Goal: Entertainment & Leisure: Browse casually

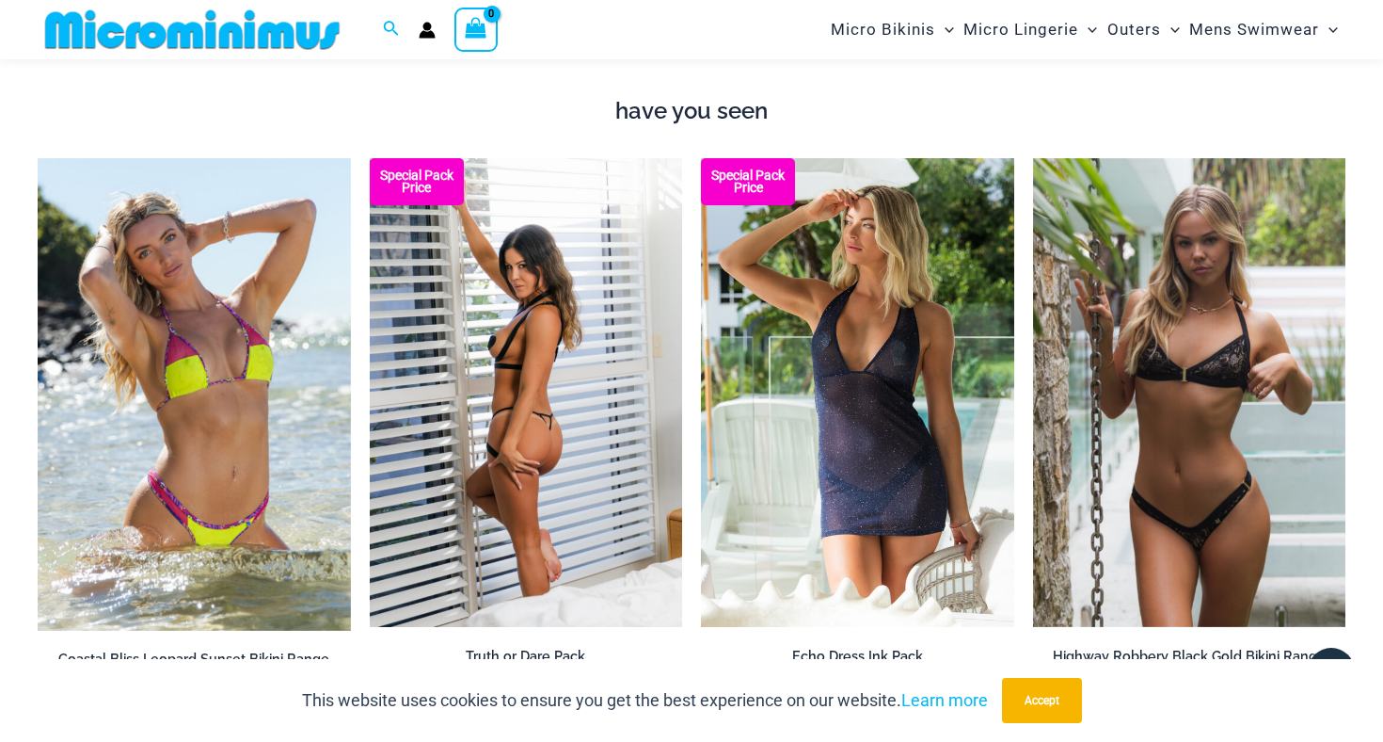
scroll to position [1492, 0]
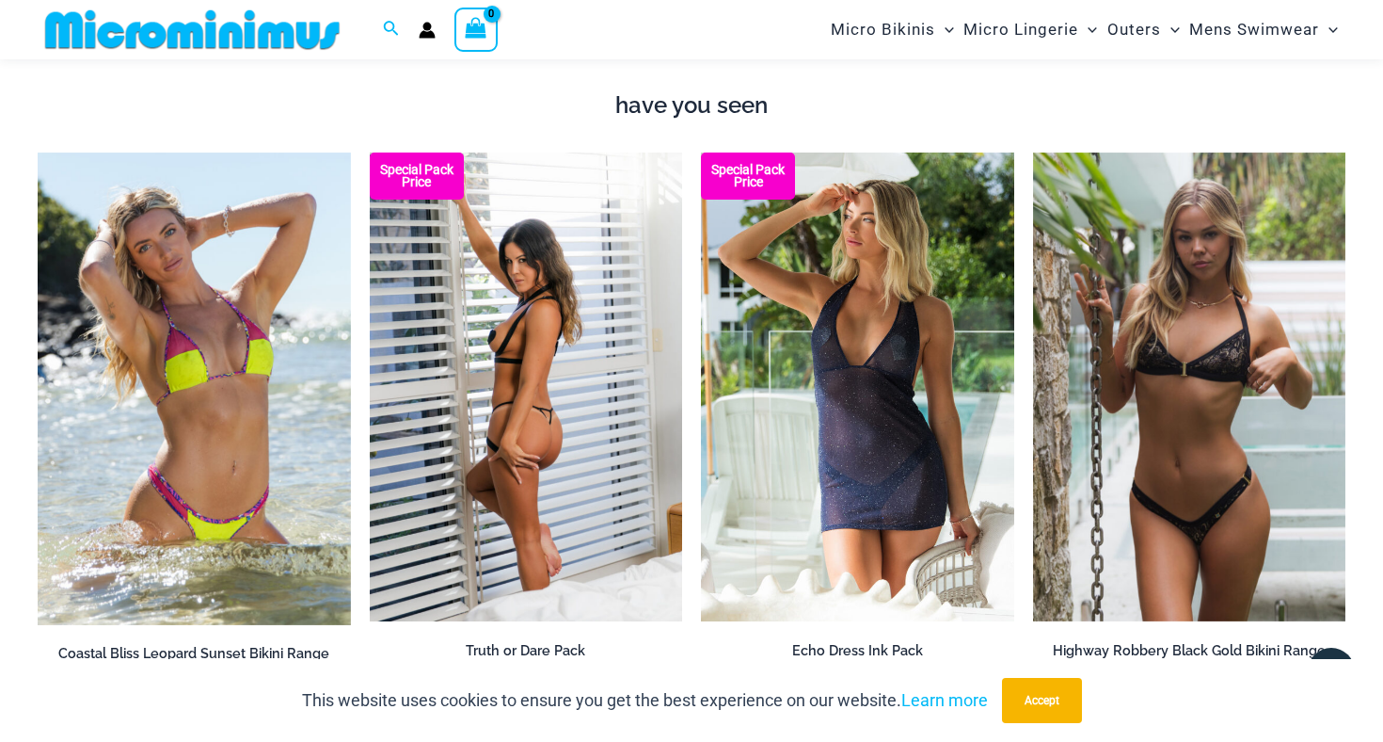
click at [582, 404] on img at bounding box center [526, 387] width 313 height 470
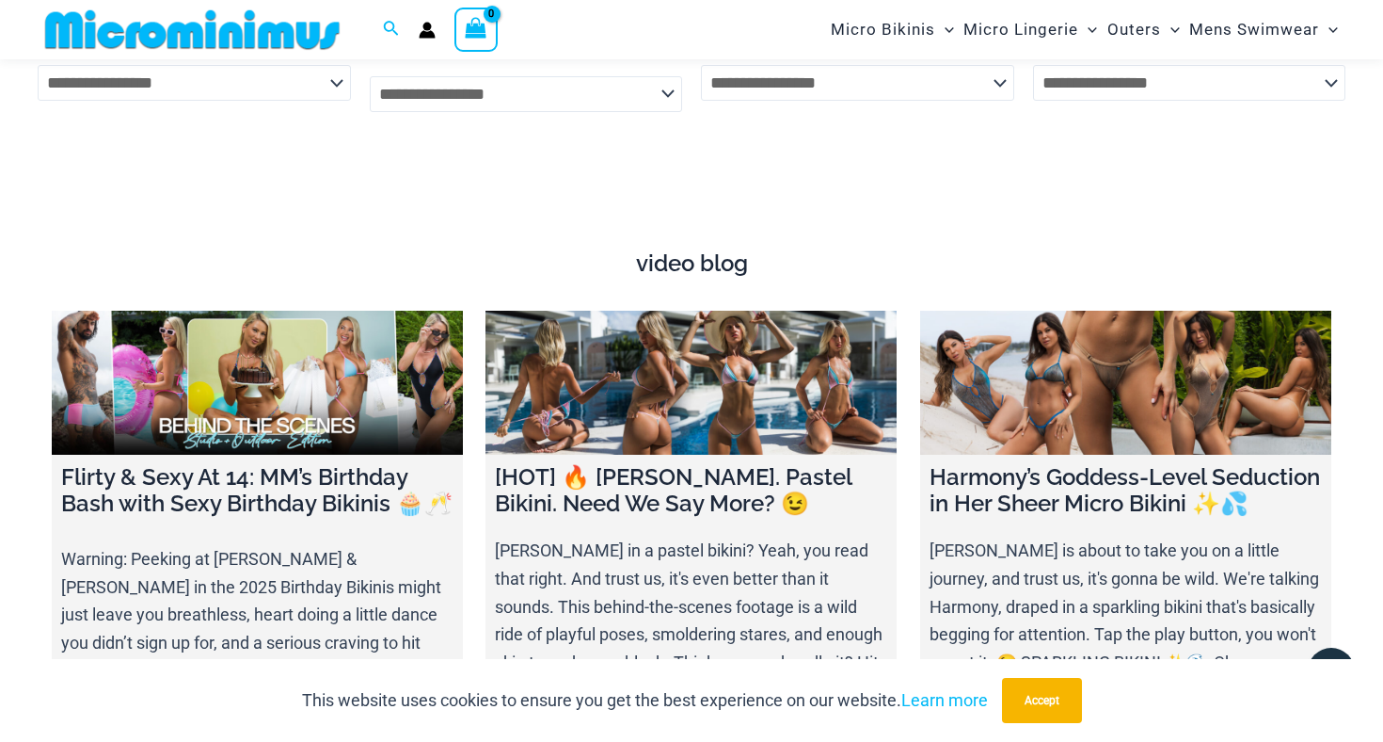
scroll to position [5970, 0]
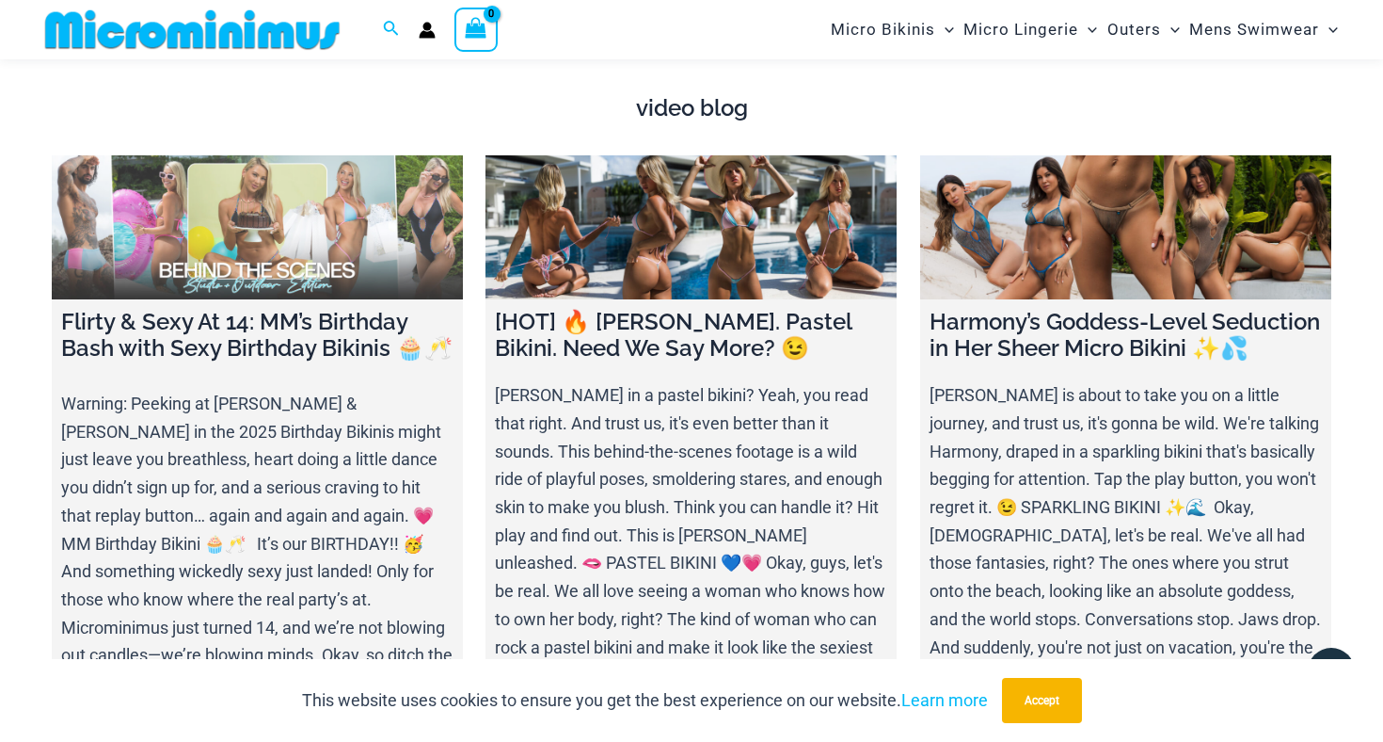
click at [282, 177] on link at bounding box center [257, 227] width 411 height 144
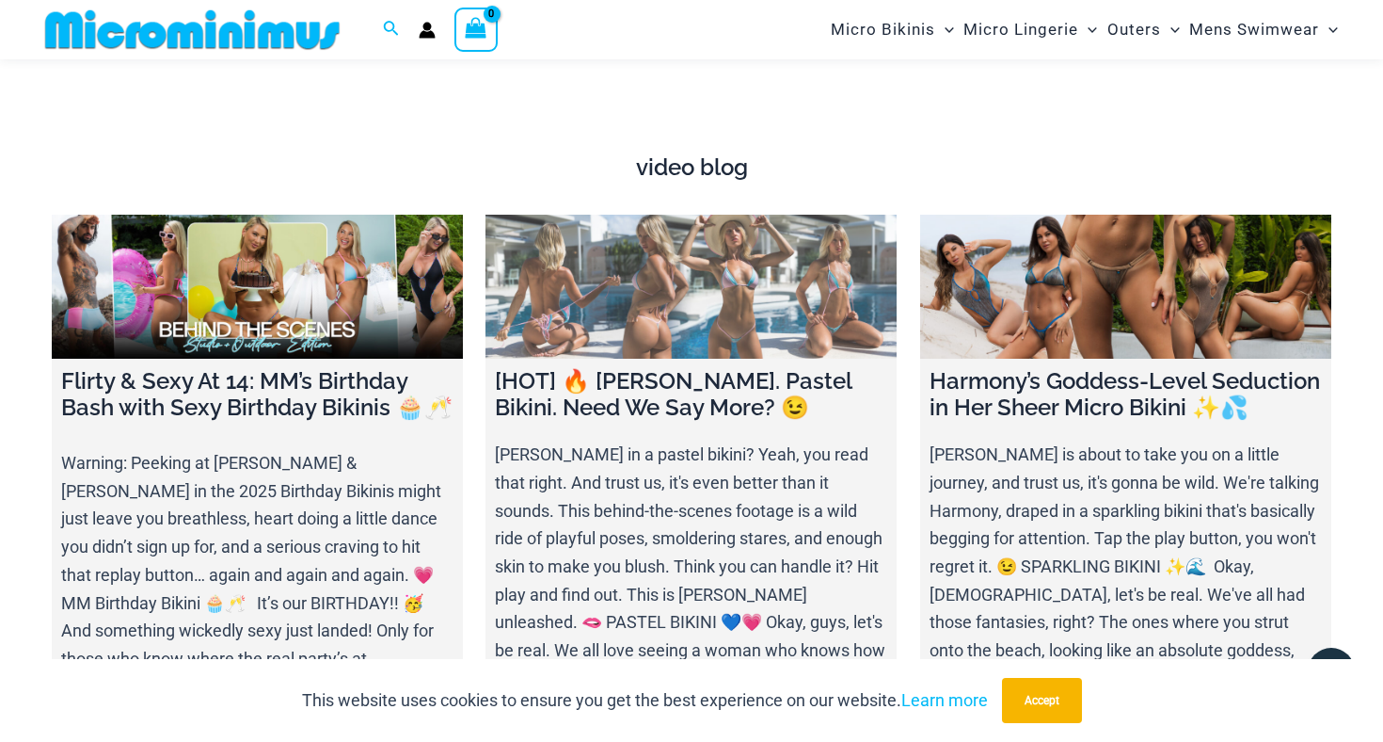
scroll to position [5910, 0]
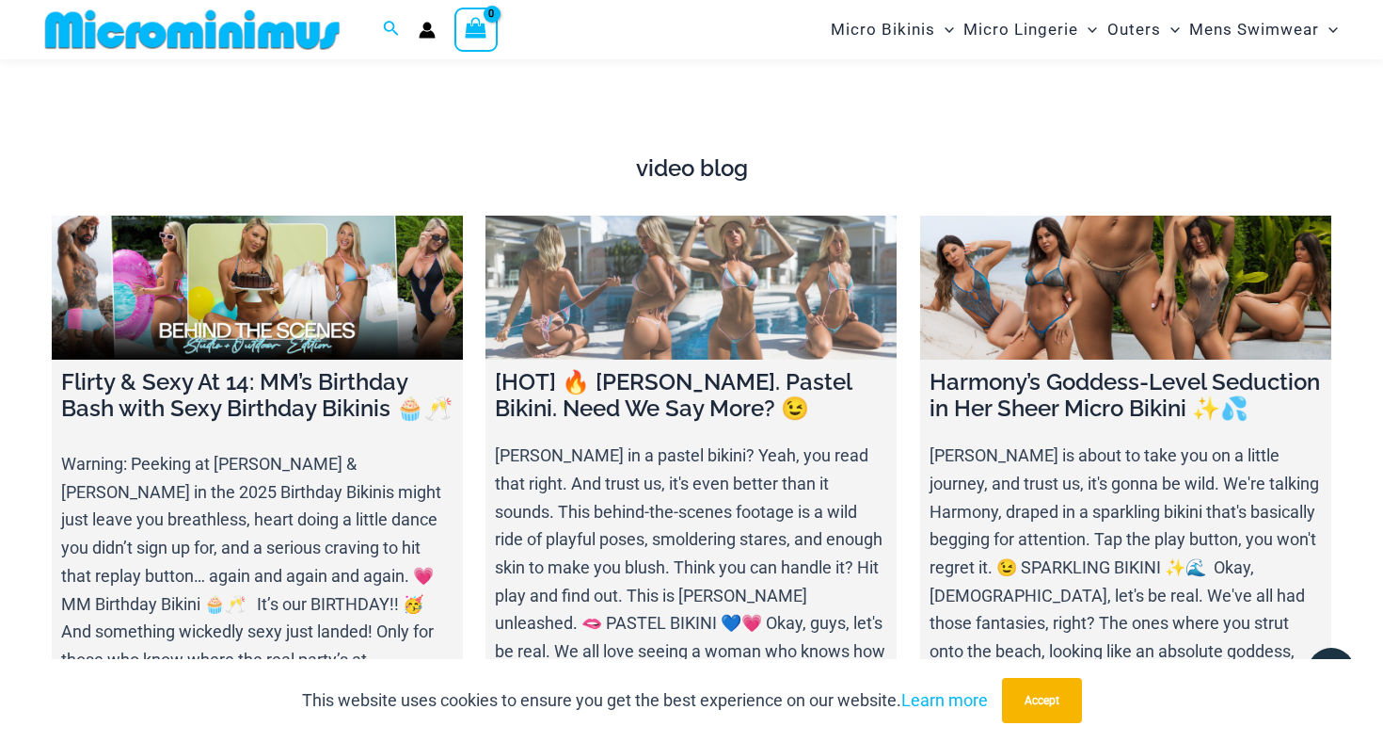
click at [631, 369] on h4 "[HOT] 🔥 [PERSON_NAME]. Pastel Bikini. Need We Say More? 😉" at bounding box center [691, 396] width 392 height 55
click at [712, 236] on link at bounding box center [691, 287] width 411 height 144
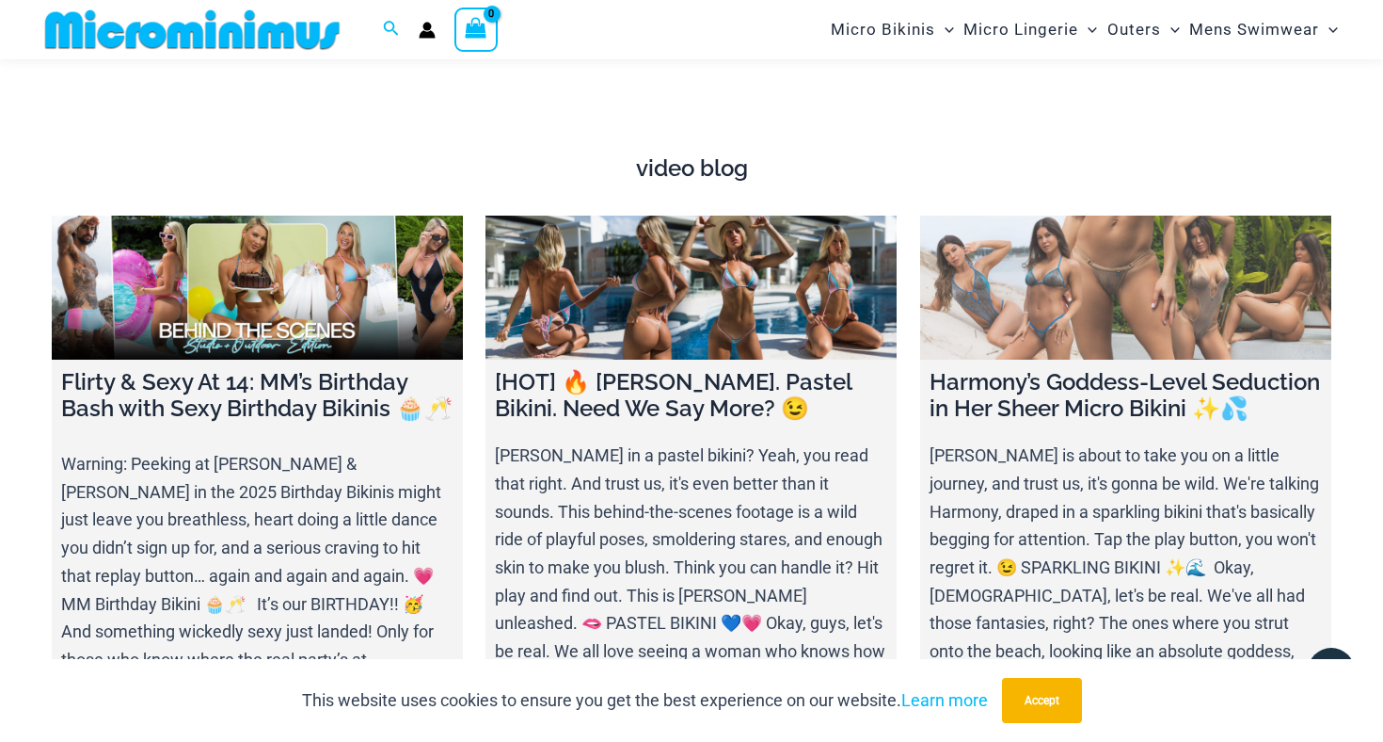
click at [1039, 281] on link at bounding box center [1125, 287] width 411 height 144
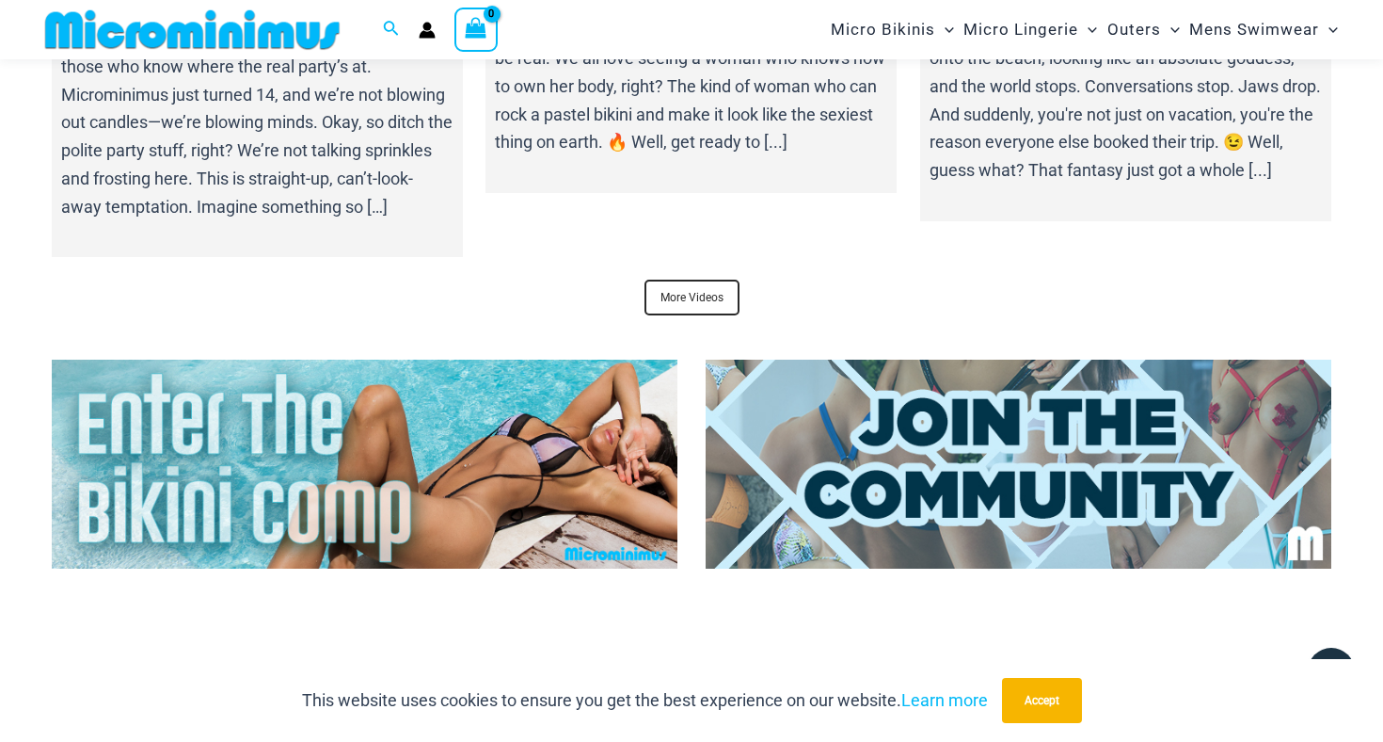
scroll to position [6514, 0]
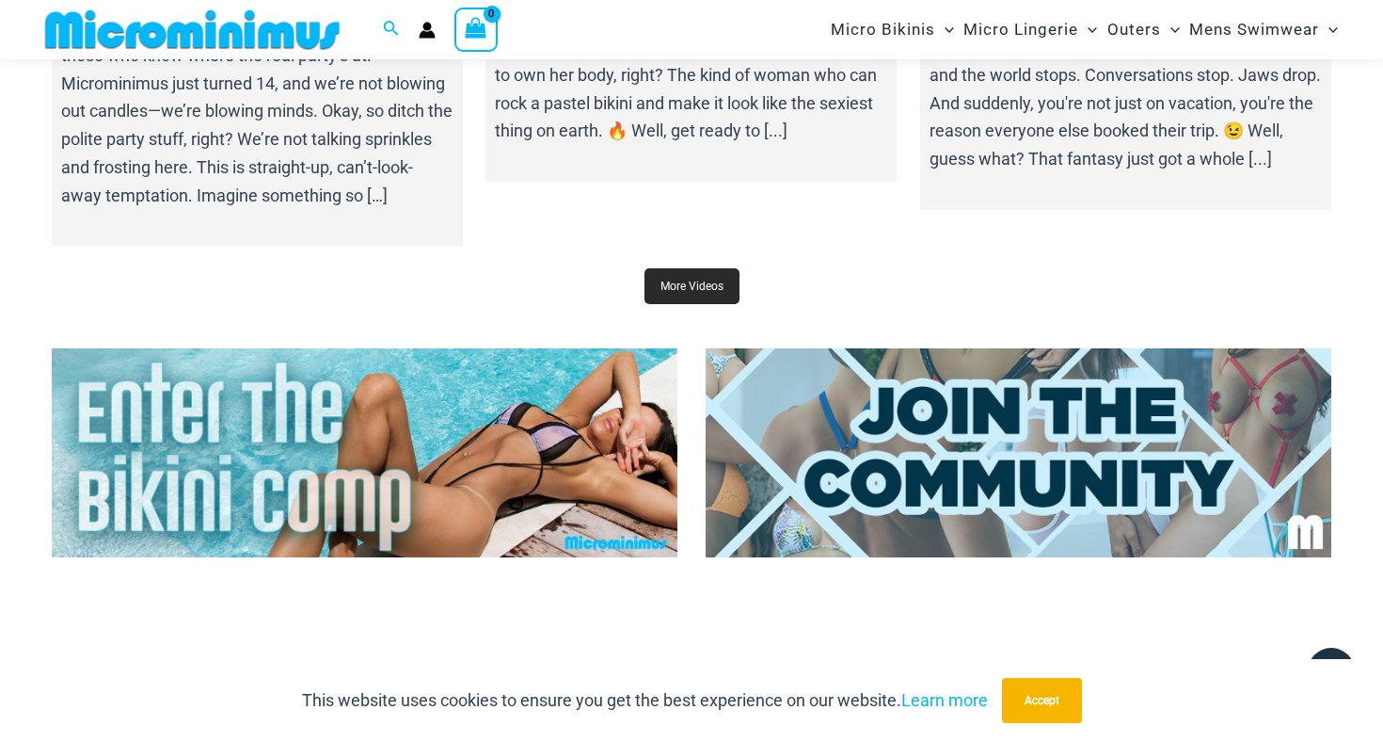
click at [693, 268] on link "More Videos" at bounding box center [692, 286] width 95 height 36
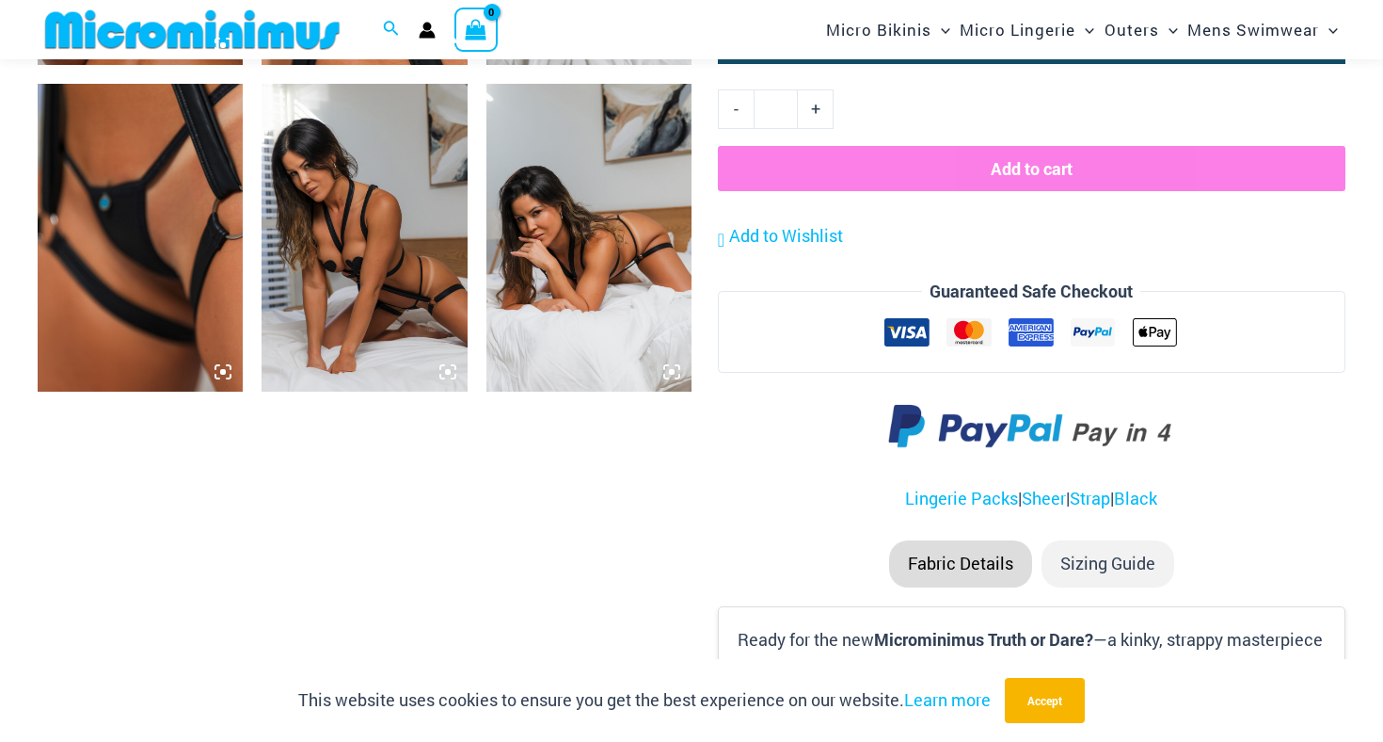
scroll to position [1766, 0]
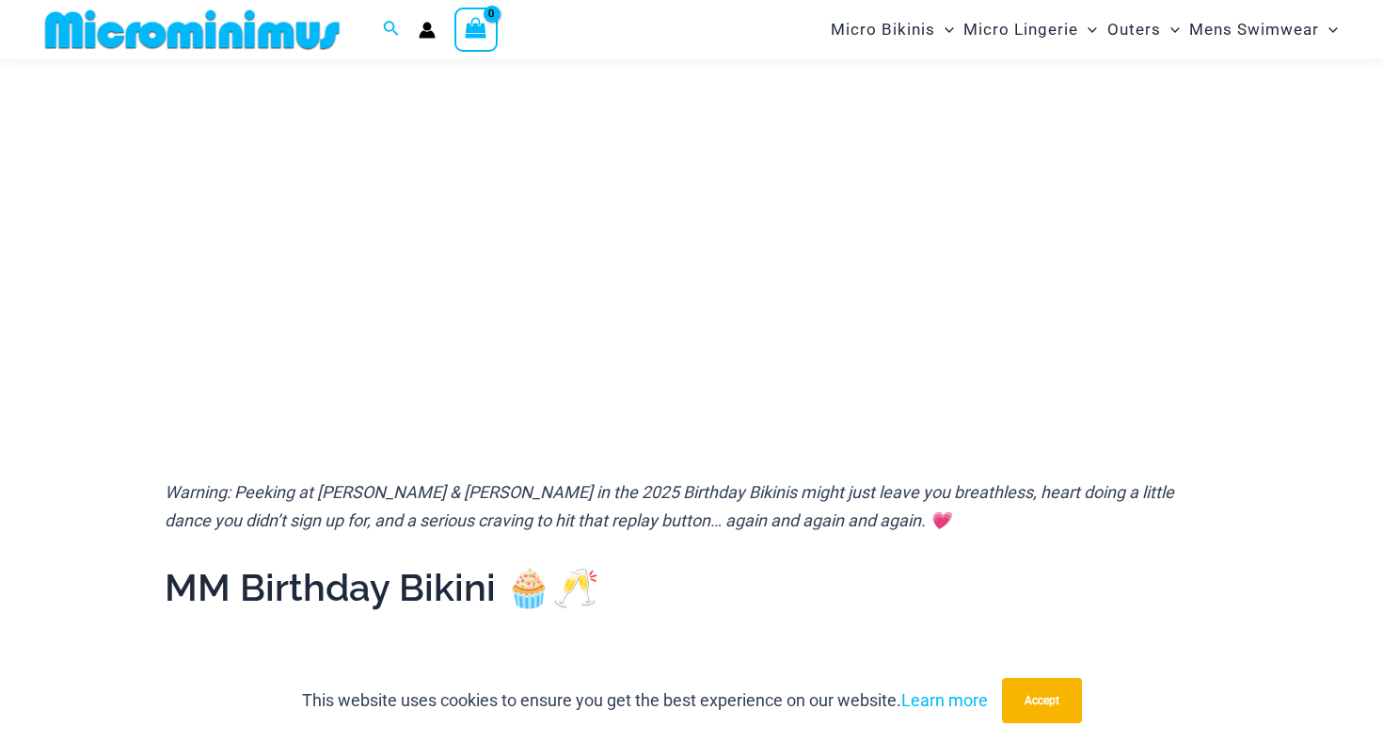
scroll to position [289, 0]
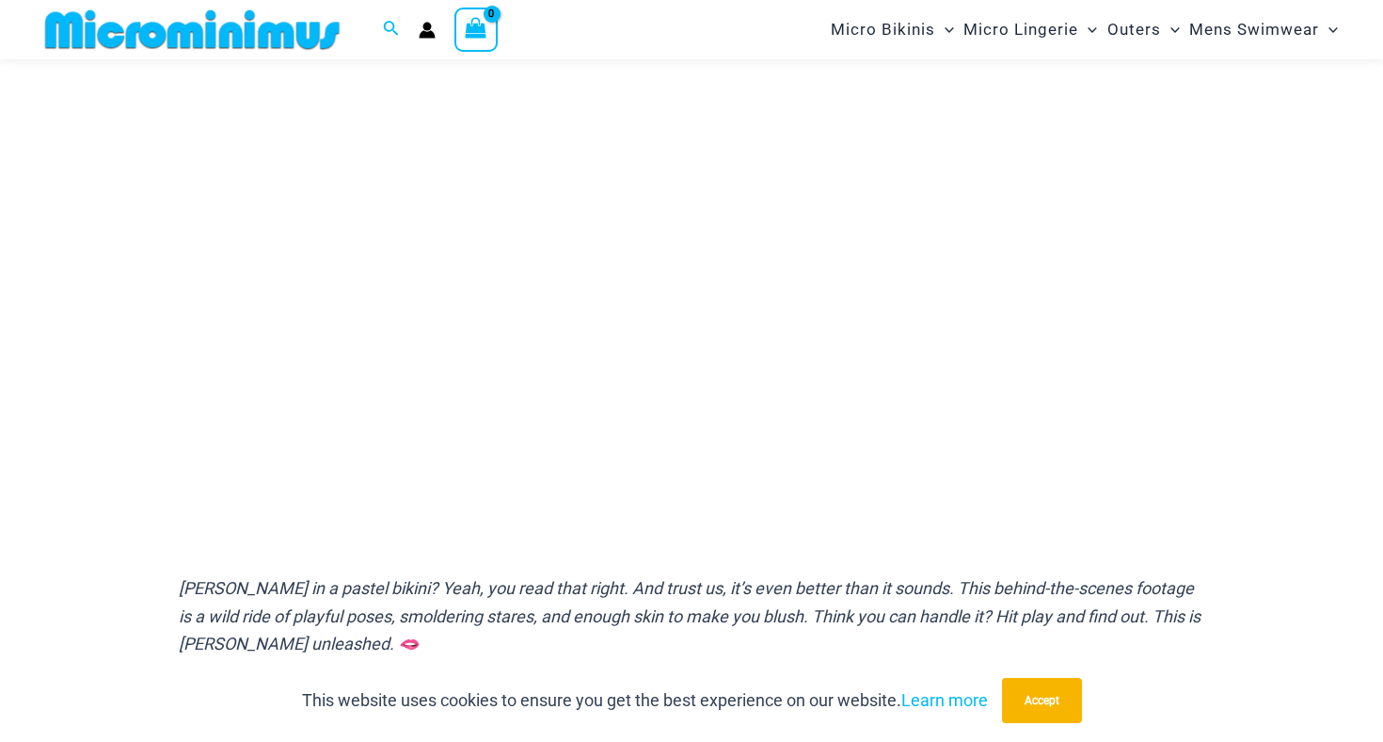
scroll to position [294, 0]
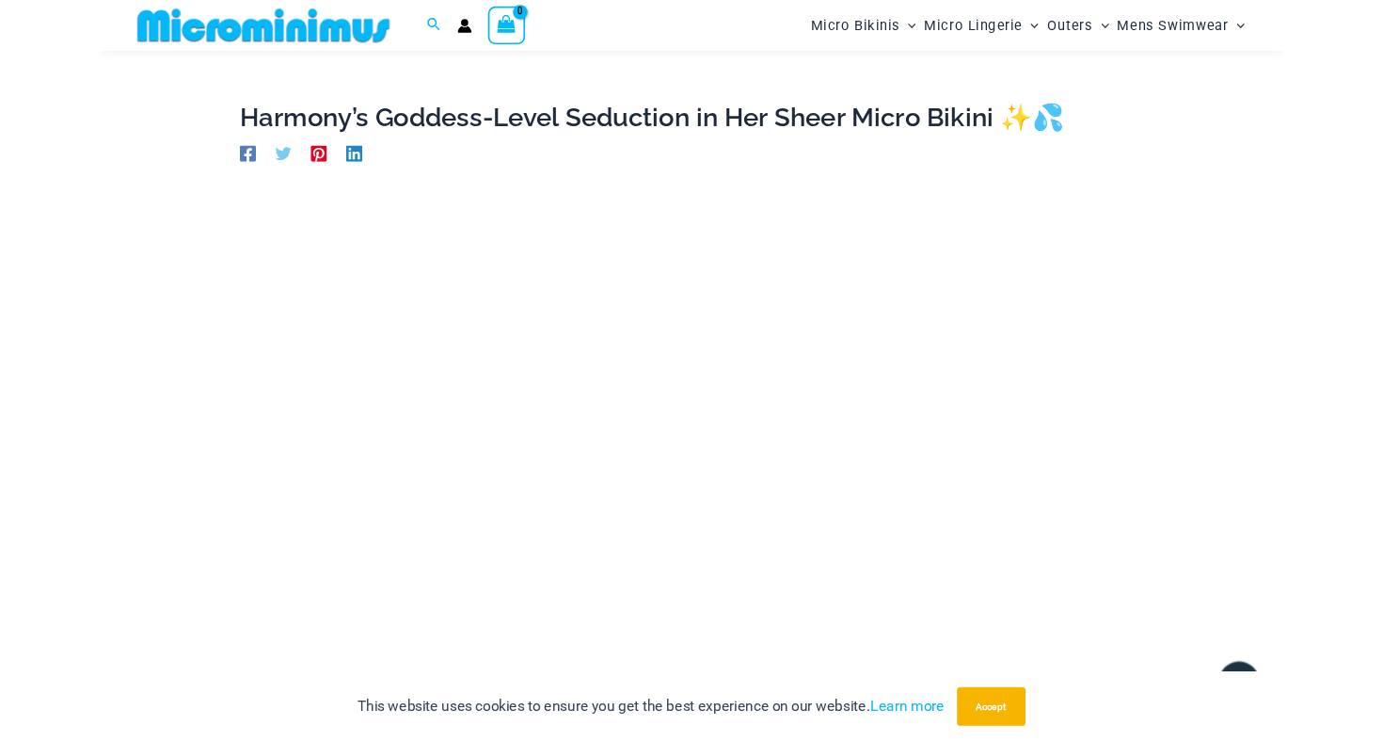
scroll to position [202, 0]
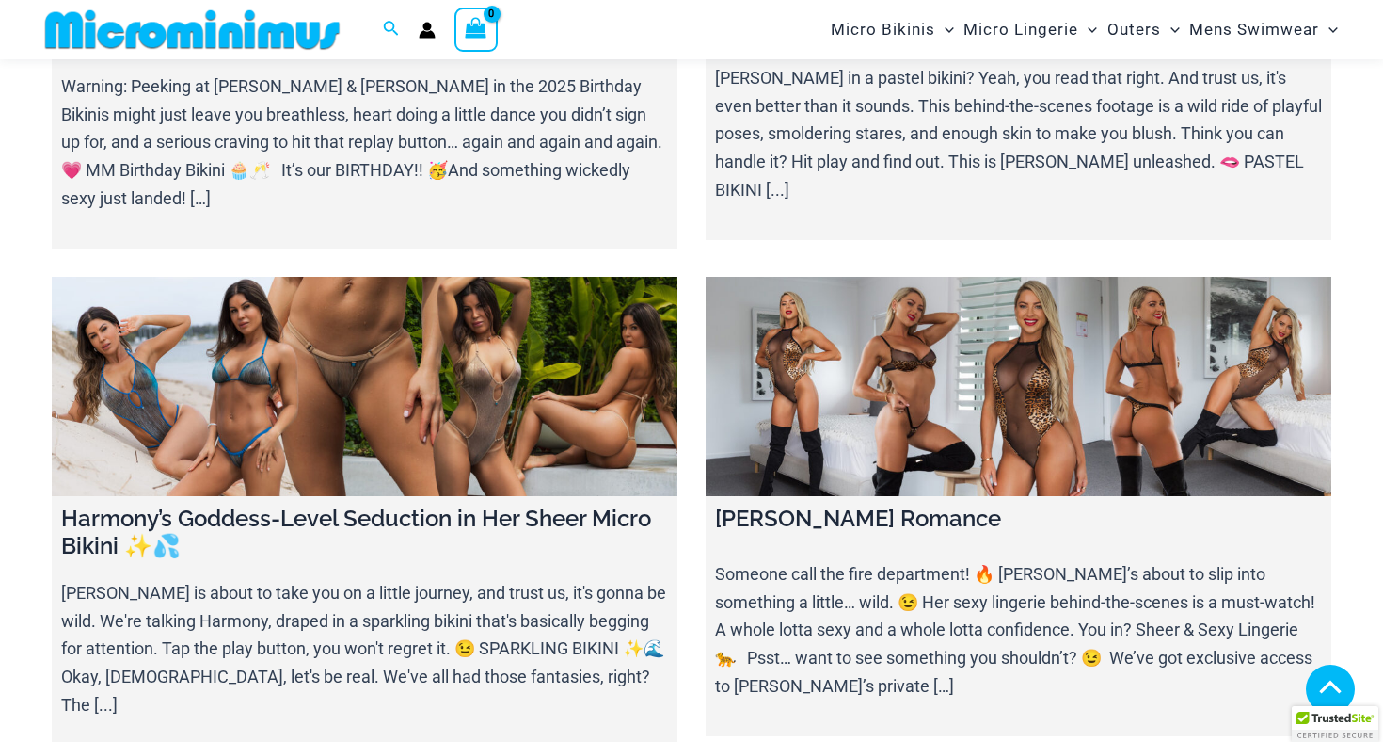
scroll to position [455, 0]
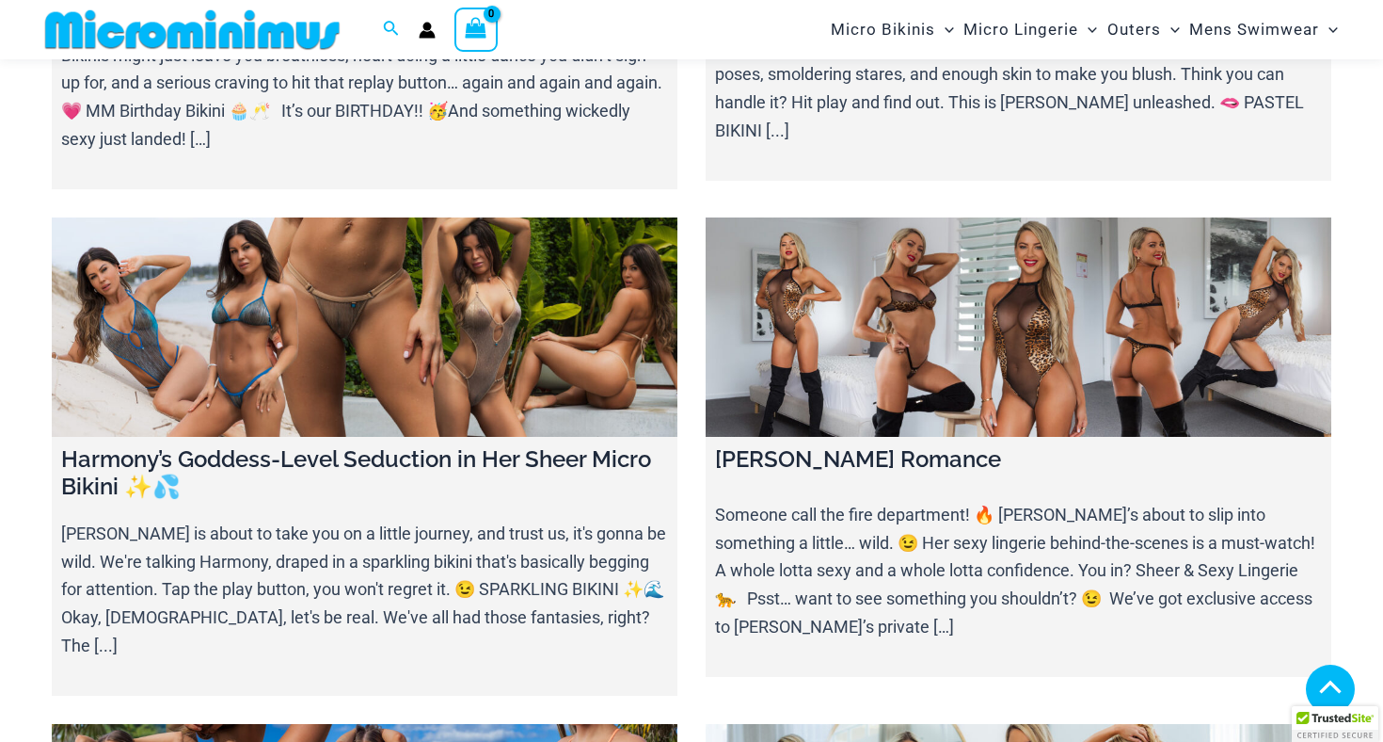
click at [870, 353] on link at bounding box center [1019, 326] width 626 height 219
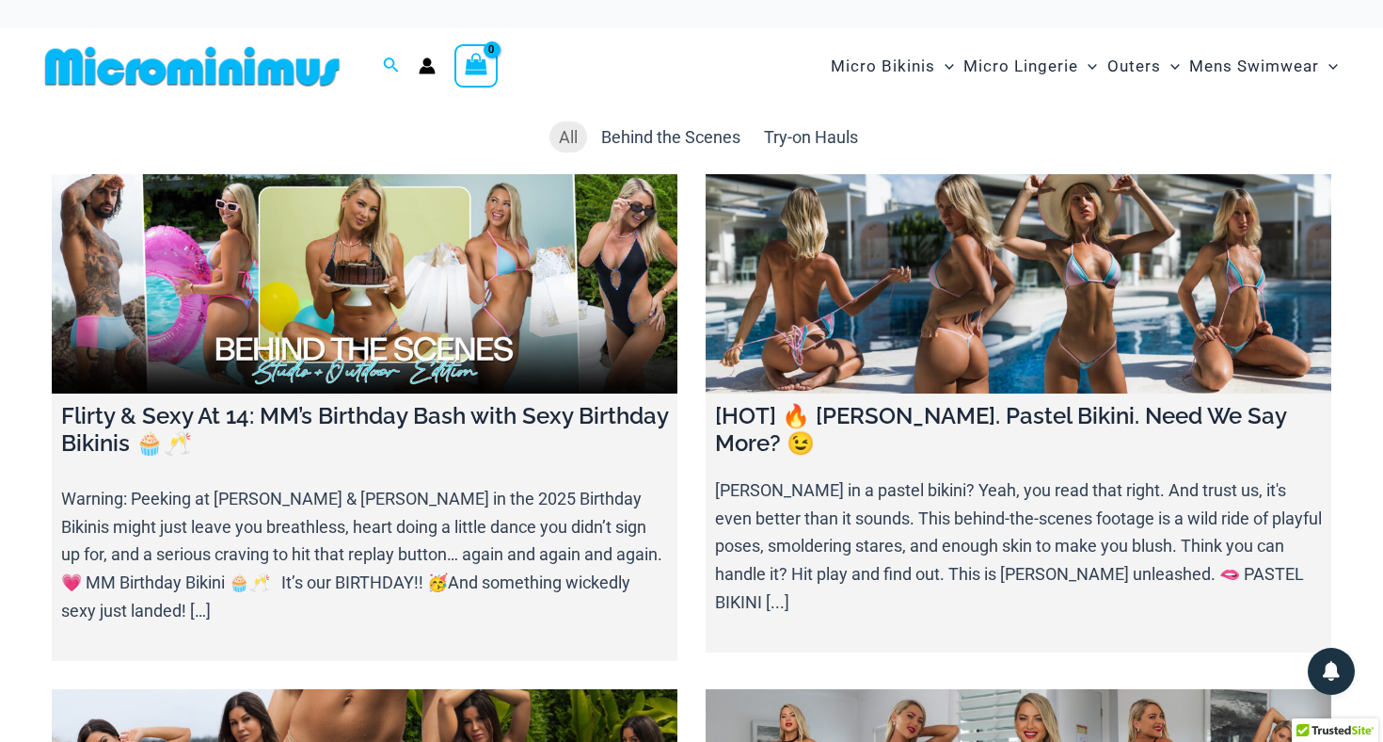
scroll to position [0, 0]
click at [782, 132] on span "Try-on Hauls" at bounding box center [811, 137] width 94 height 20
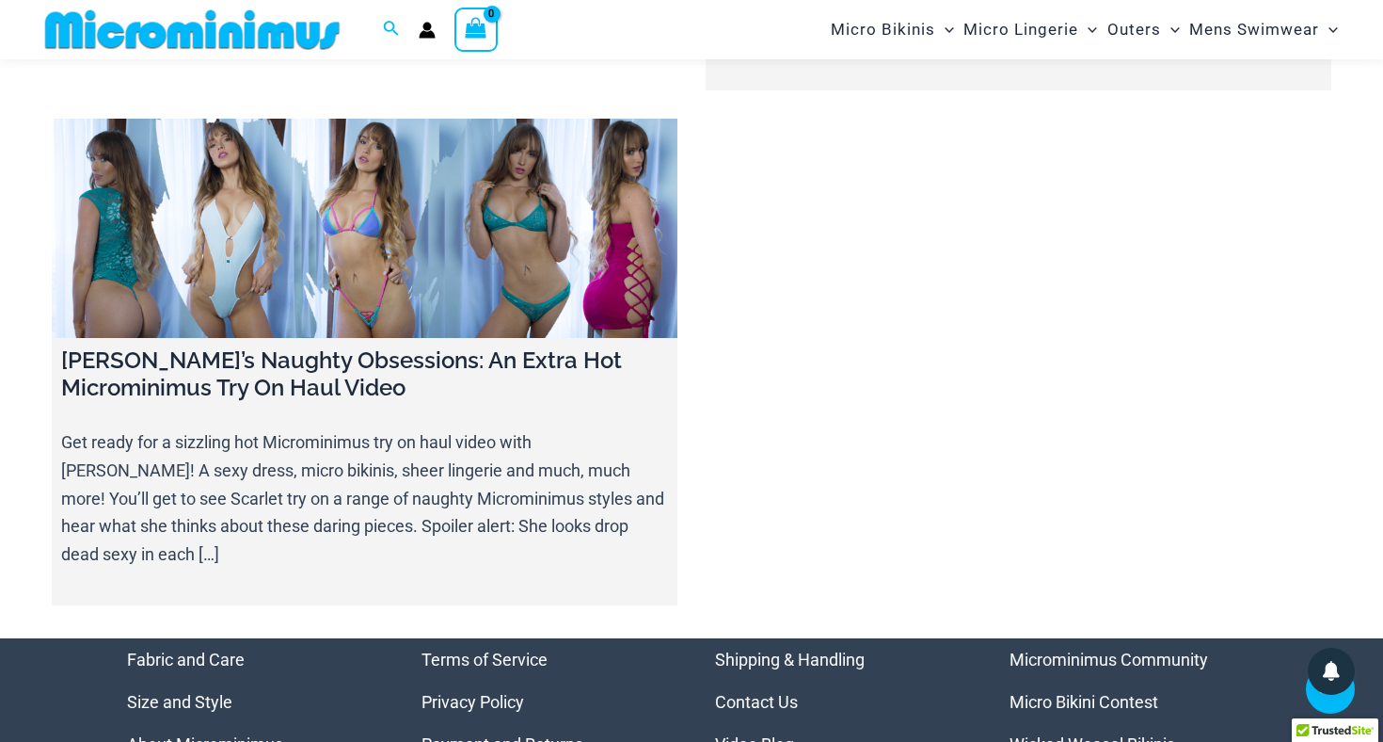
scroll to position [746, 0]
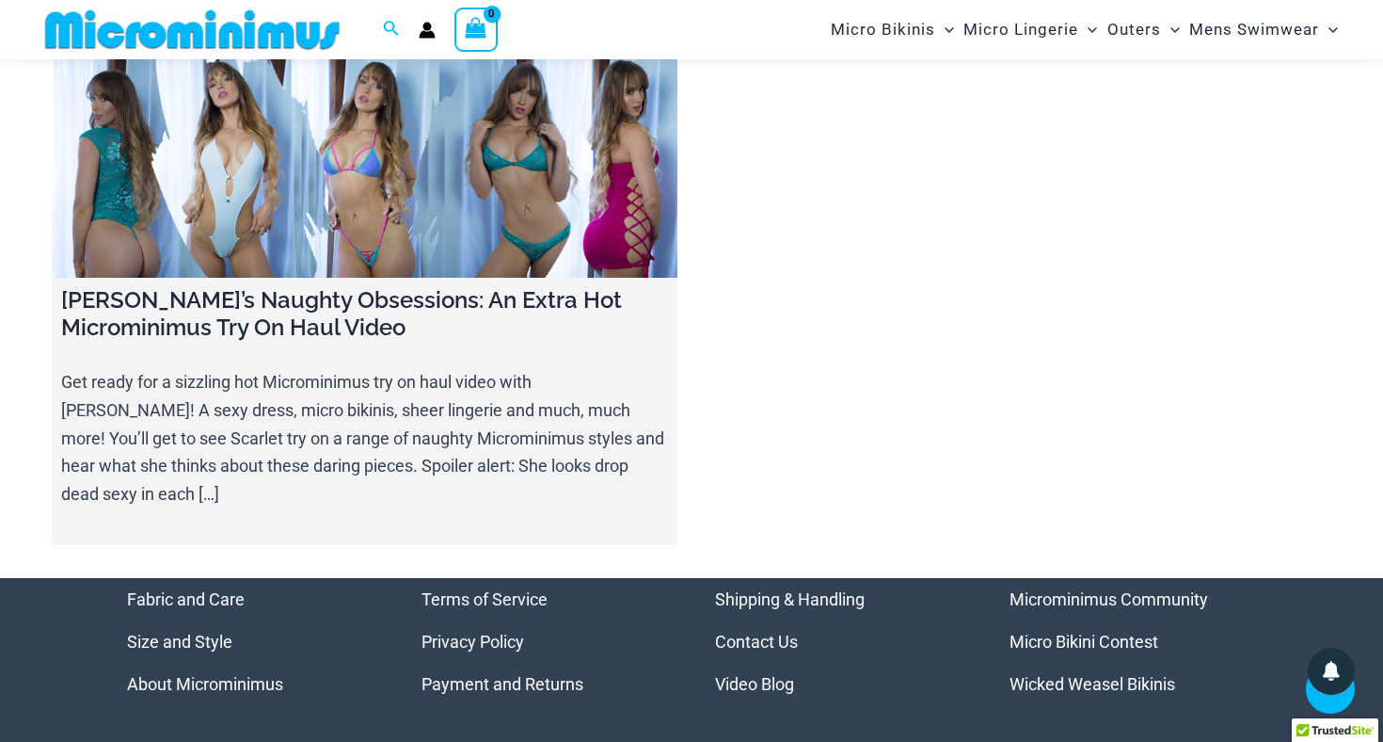
click at [400, 278] on link at bounding box center [365, 167] width 626 height 219
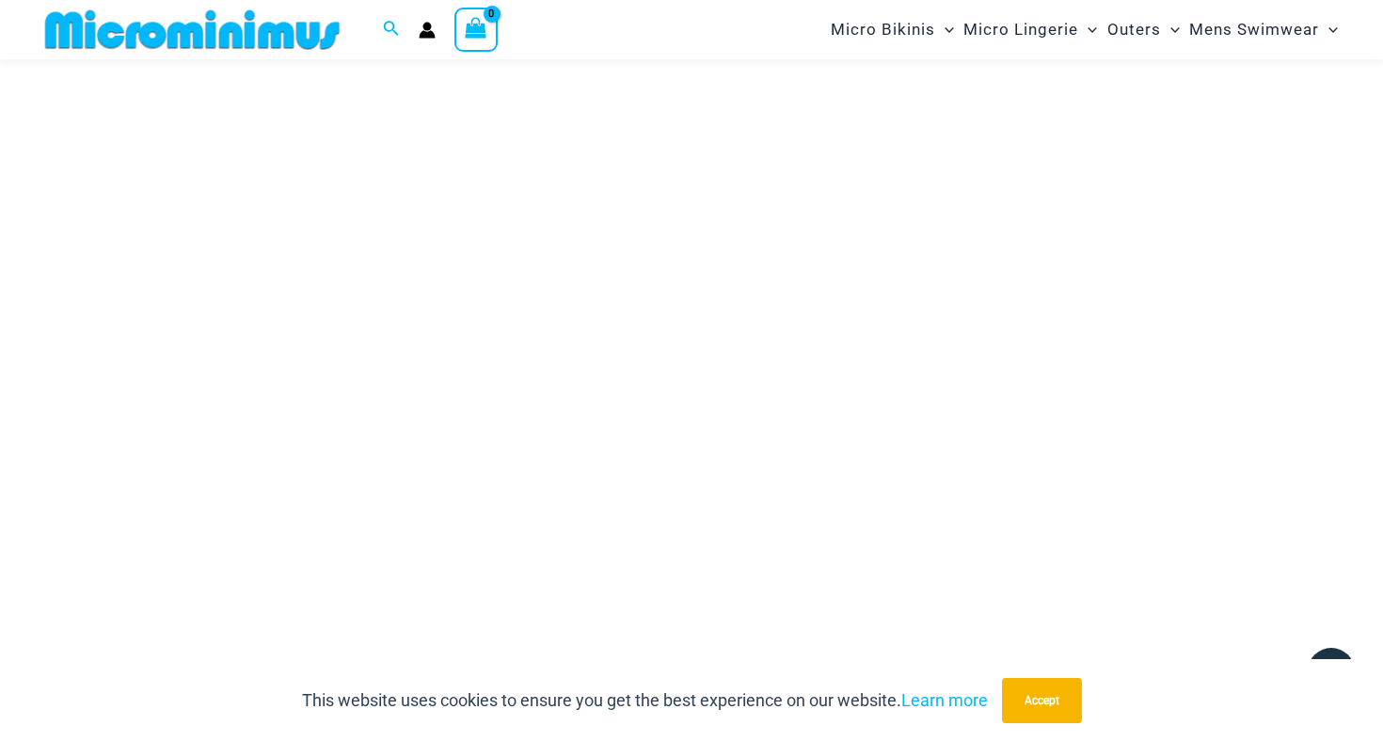
scroll to position [190, 0]
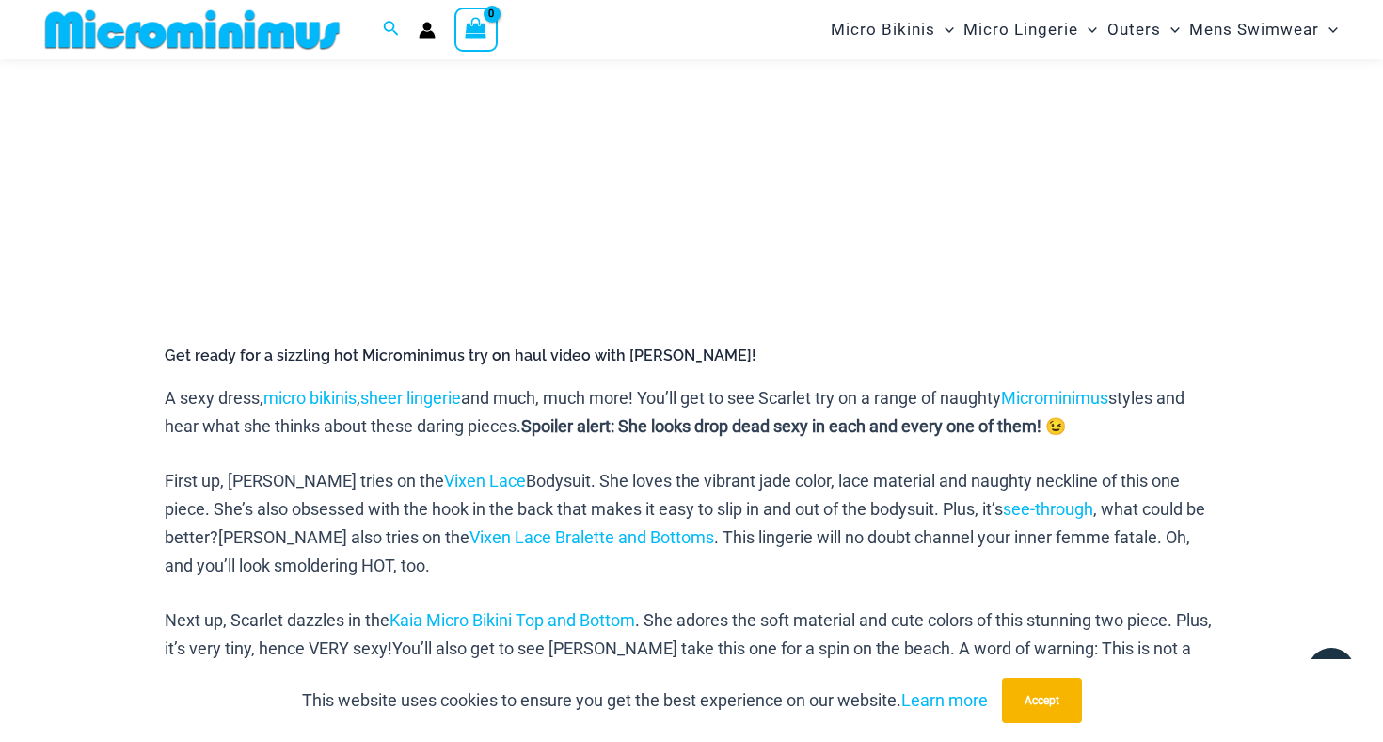
scroll to position [800, 0]
